Goal: Communication & Community: Answer question/provide support

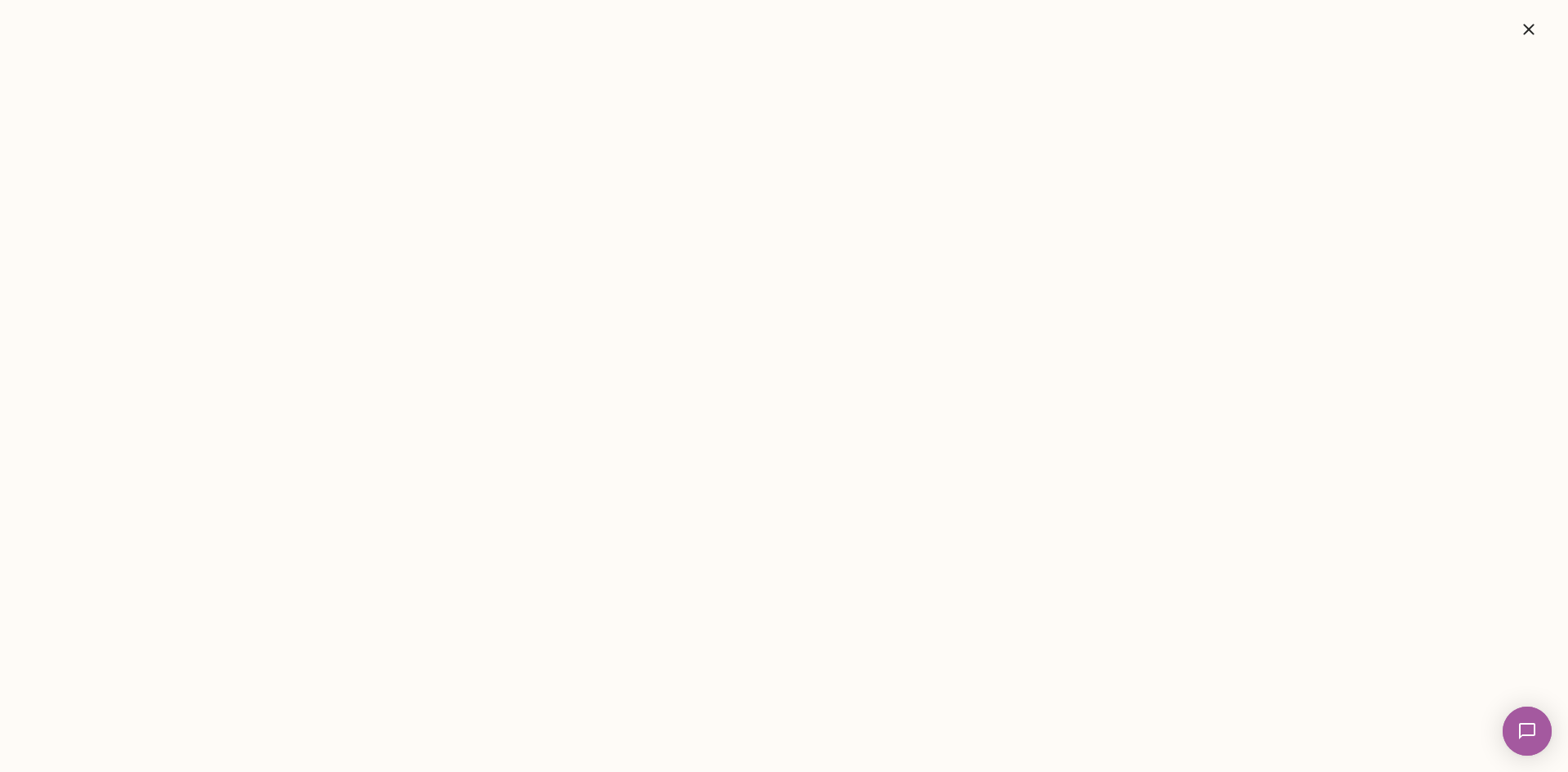
click at [1535, 28] on icon "button" at bounding box center [1528, 29] width 20 height 20
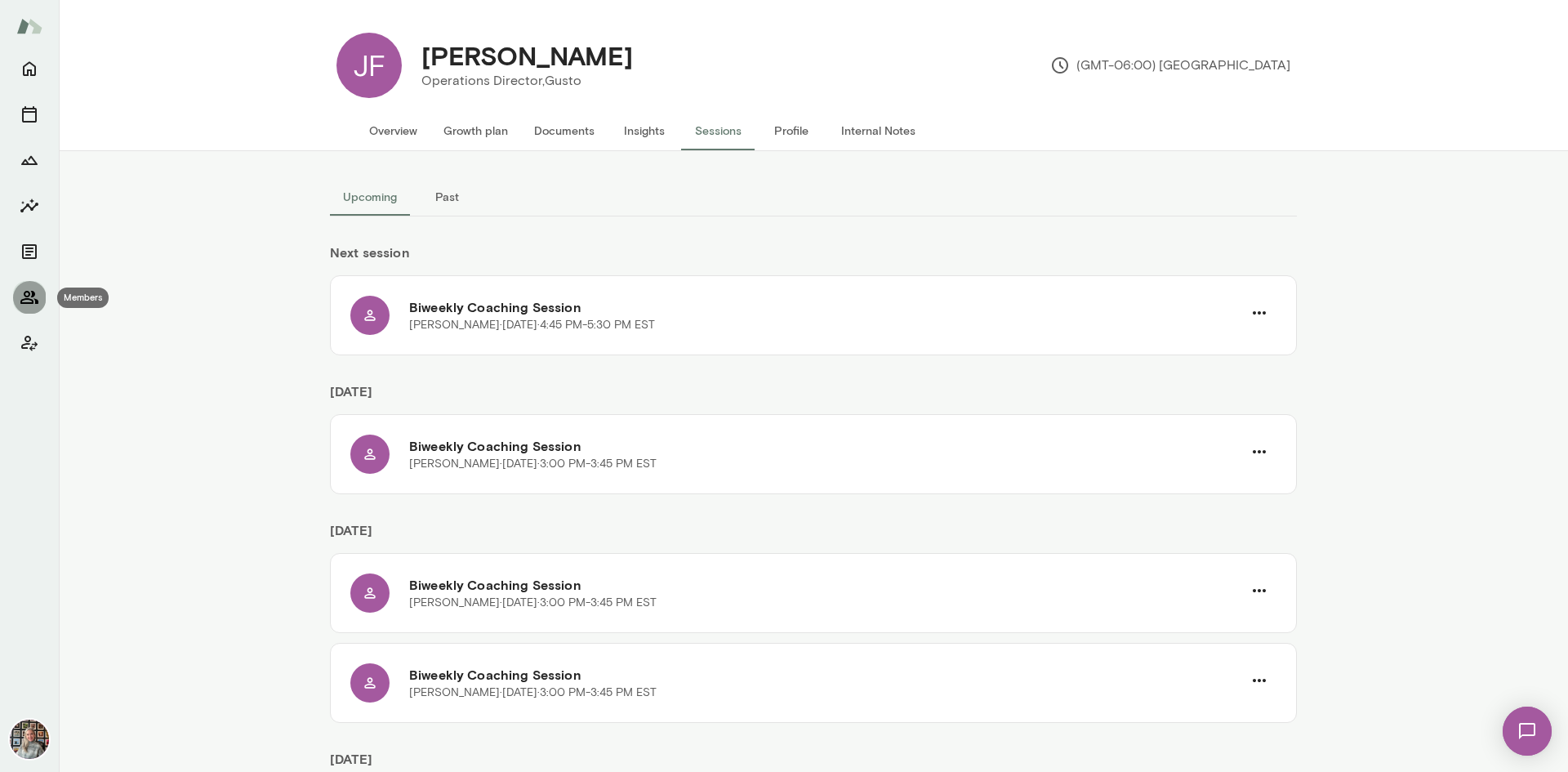
click at [24, 294] on icon "Members" at bounding box center [29, 298] width 18 height 13
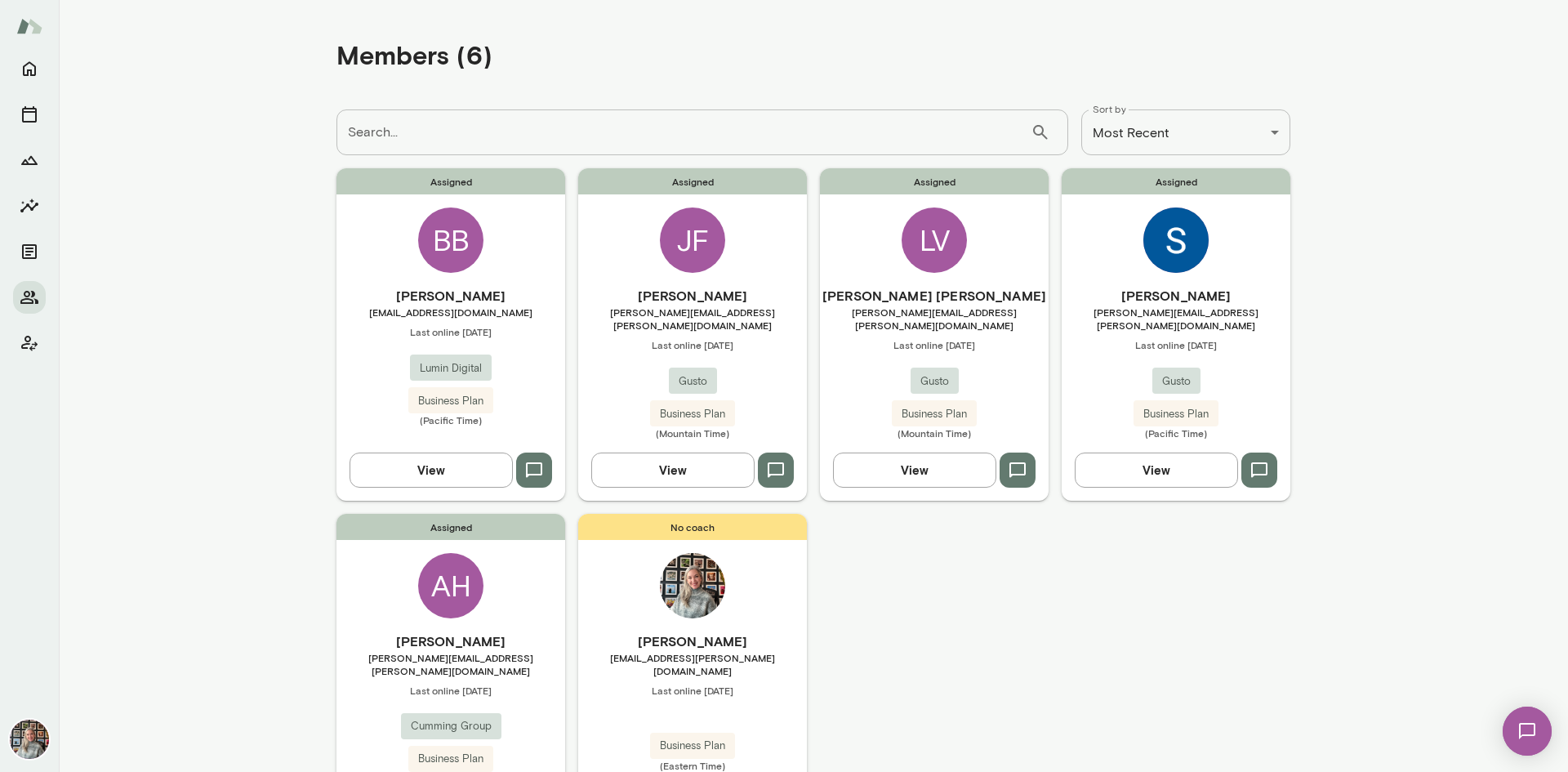
click at [543, 458] on button "button" at bounding box center [534, 469] width 36 height 34
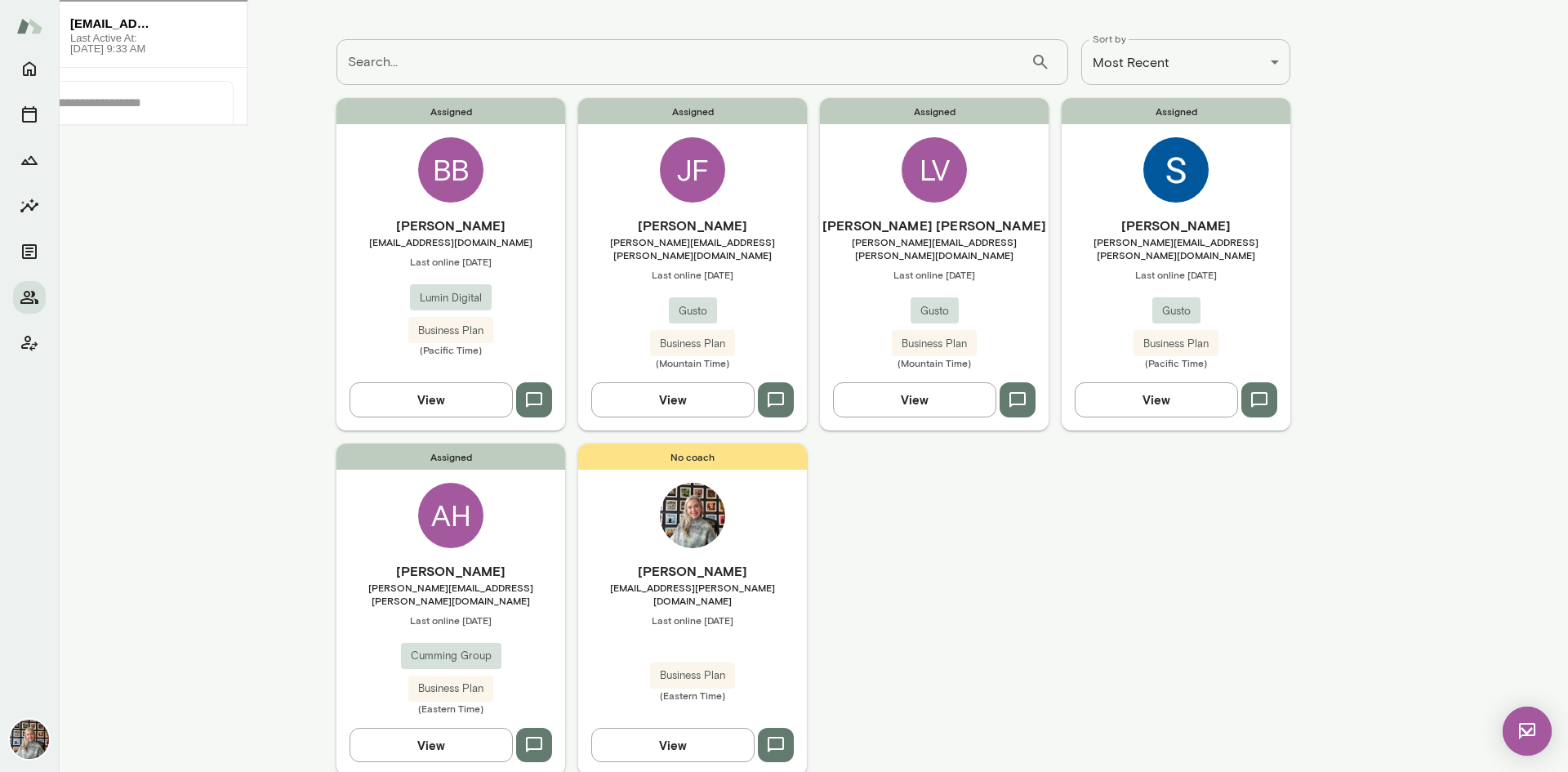
scroll to position [106, 0]
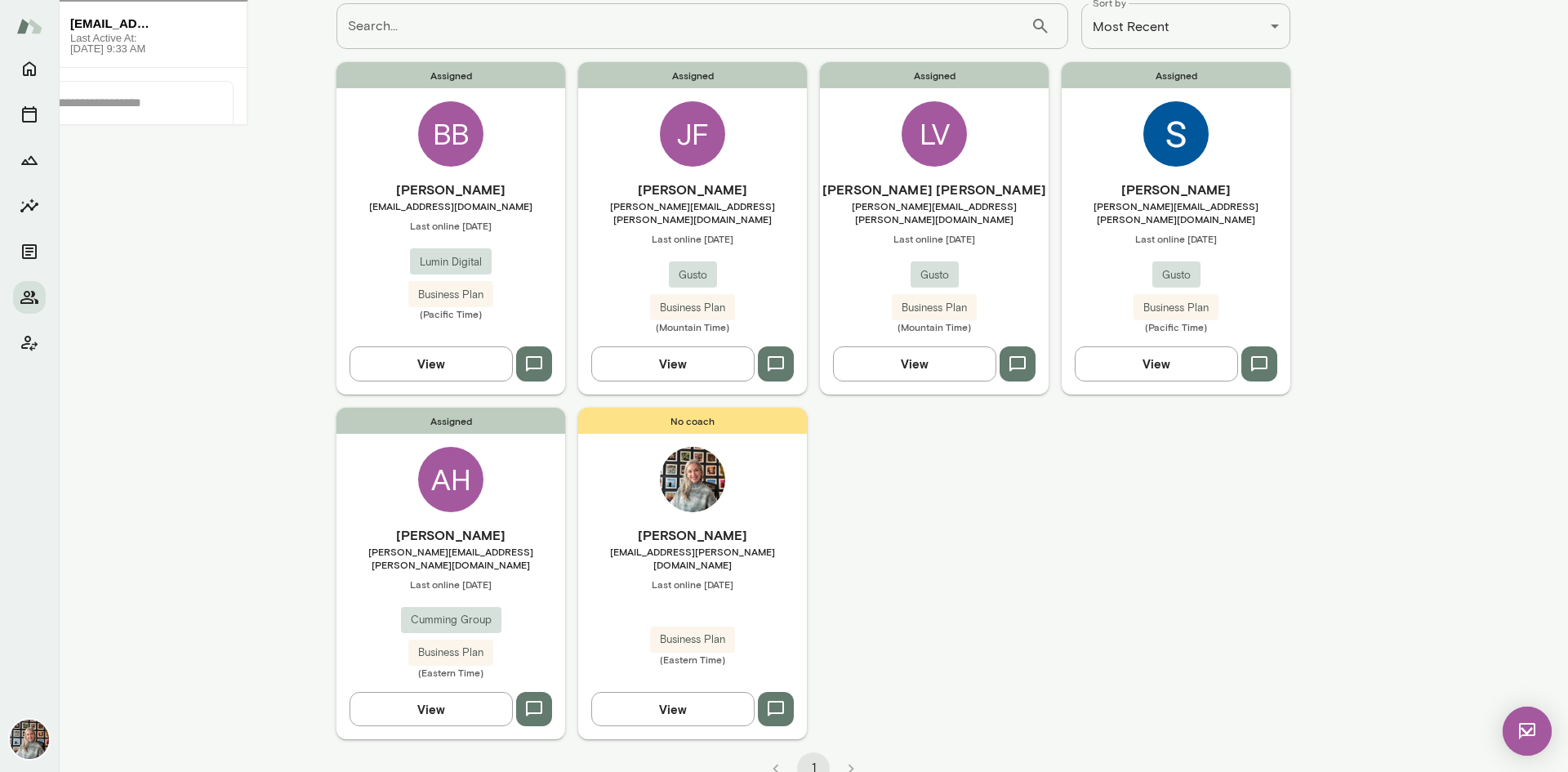
click at [1014, 579] on div "Assigned BB [PERSON_NAME] [EMAIL_ADDRESS][DOMAIN_NAME] Last online [DATE] Lumin…" at bounding box center [813, 400] width 954 height 677
